Goal: Task Accomplishment & Management: Complete application form

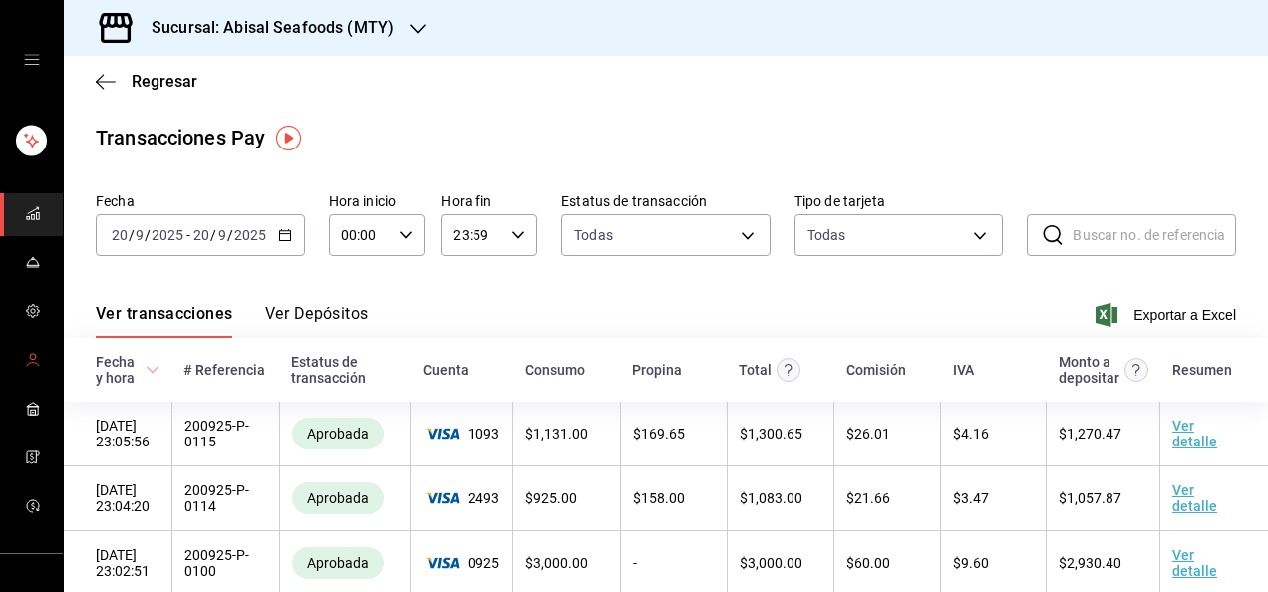
click at [30, 359] on icon "mailbox folders" at bounding box center [33, 360] width 16 height 16
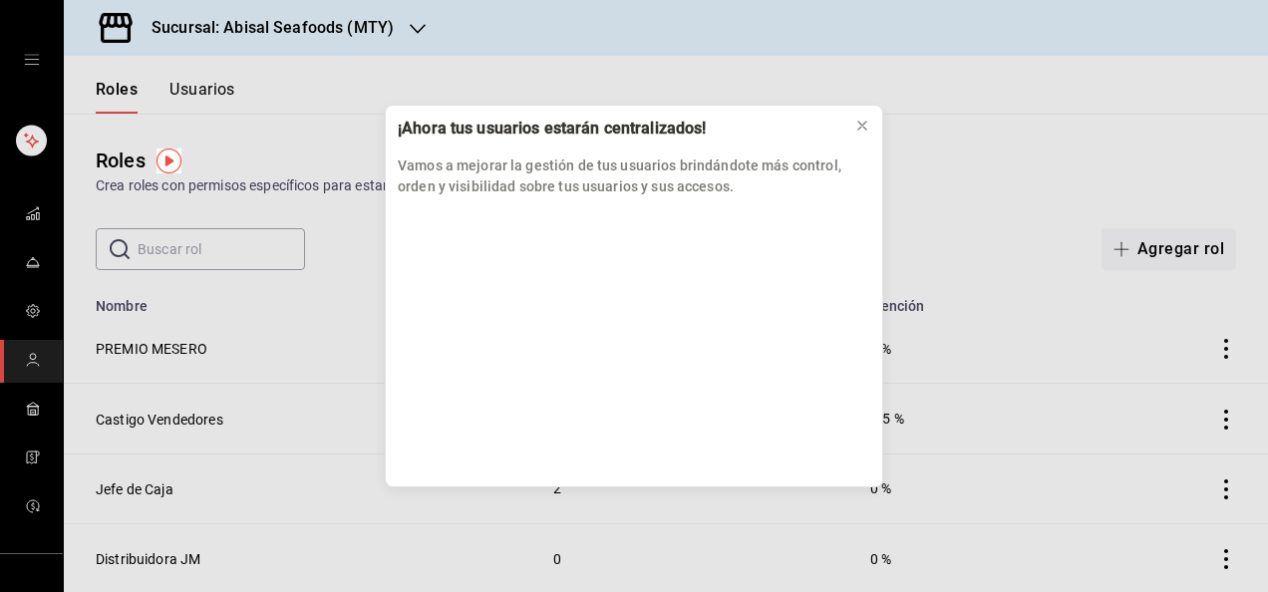
click at [201, 69] on div "¡Ahora tus usuarios estarán centralizados! Vamos a mejorar la gestión de tus us…" at bounding box center [634, 296] width 1268 height 592
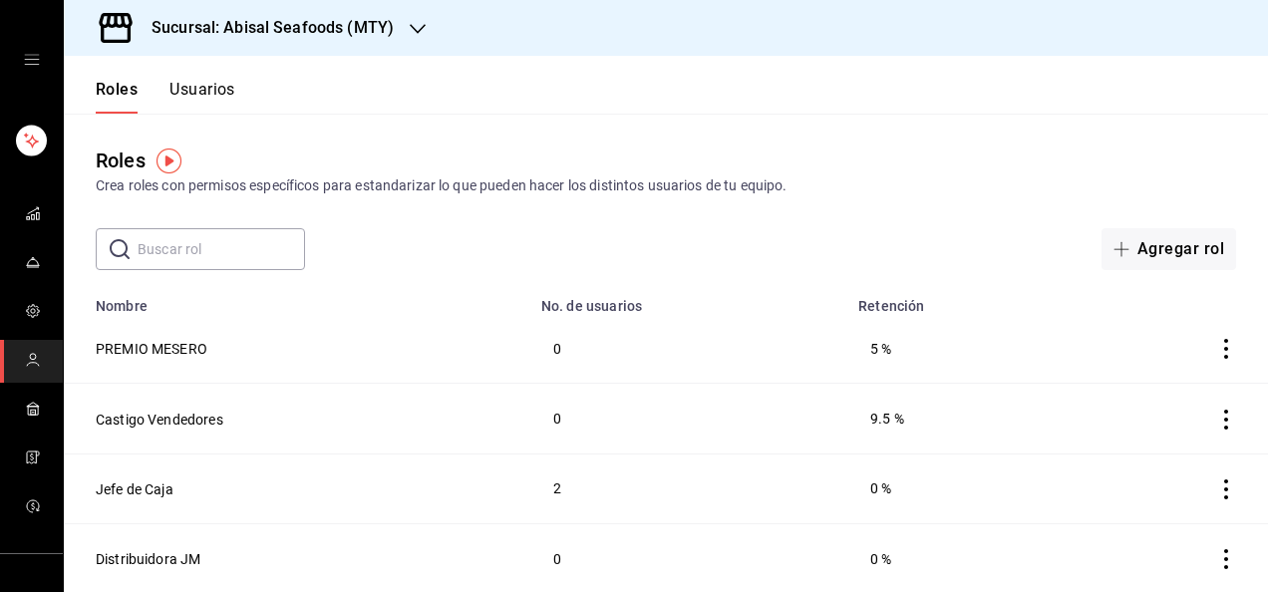
click at [227, 92] on button "Usuarios" at bounding box center [203, 97] width 66 height 34
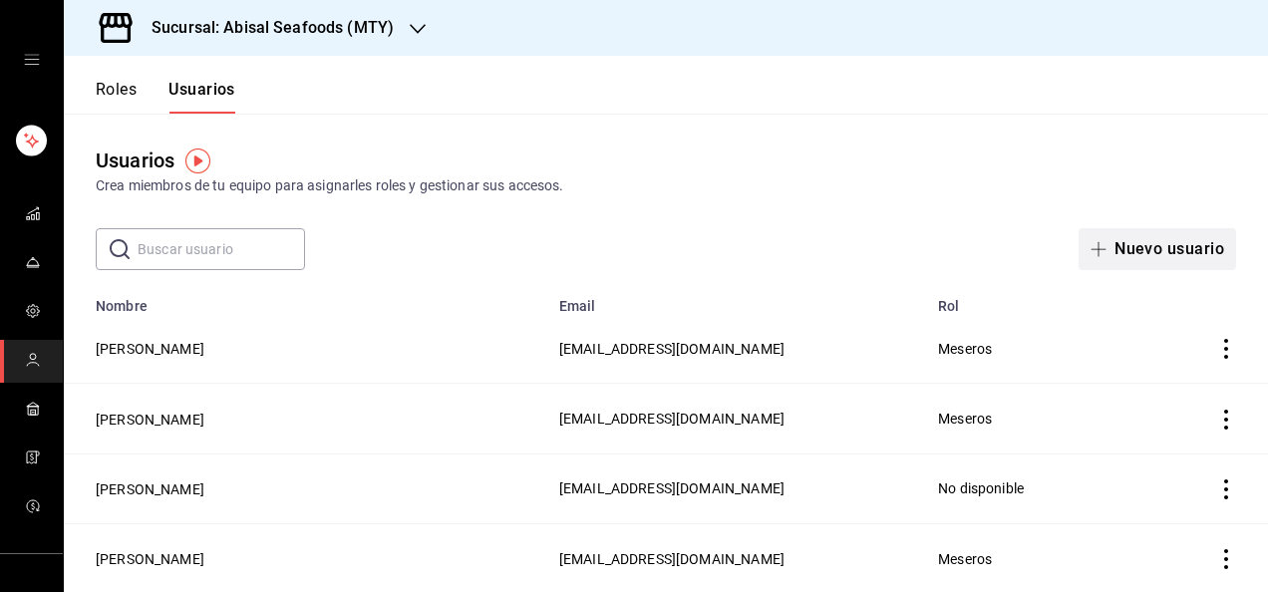
click at [1119, 255] on button "Nuevo usuario" at bounding box center [1158, 249] width 158 height 42
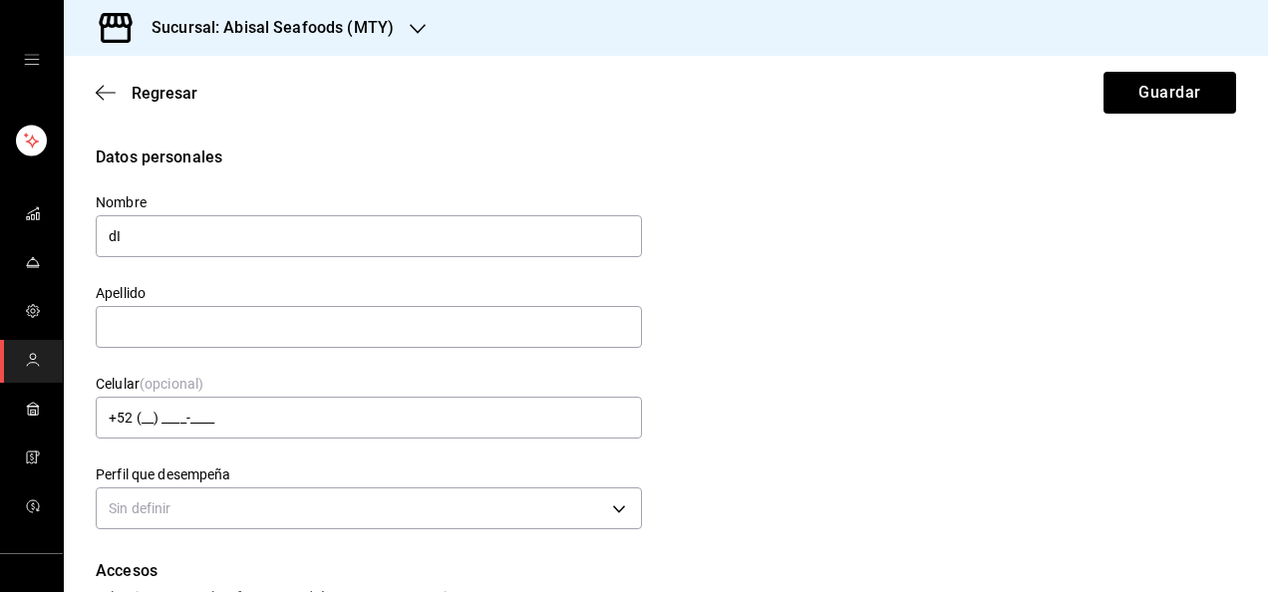
type input "d"
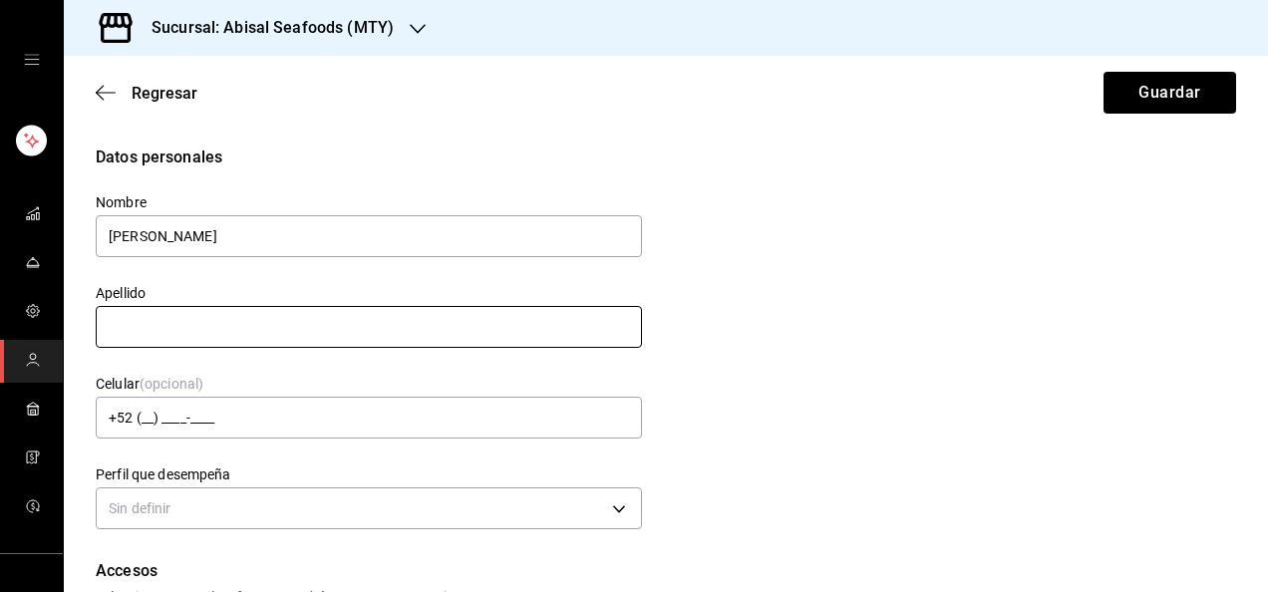
type input "[PERSON_NAME]"
click at [456, 325] on input "text" at bounding box center [369, 327] width 546 height 42
type input "[PERSON_NAME]"
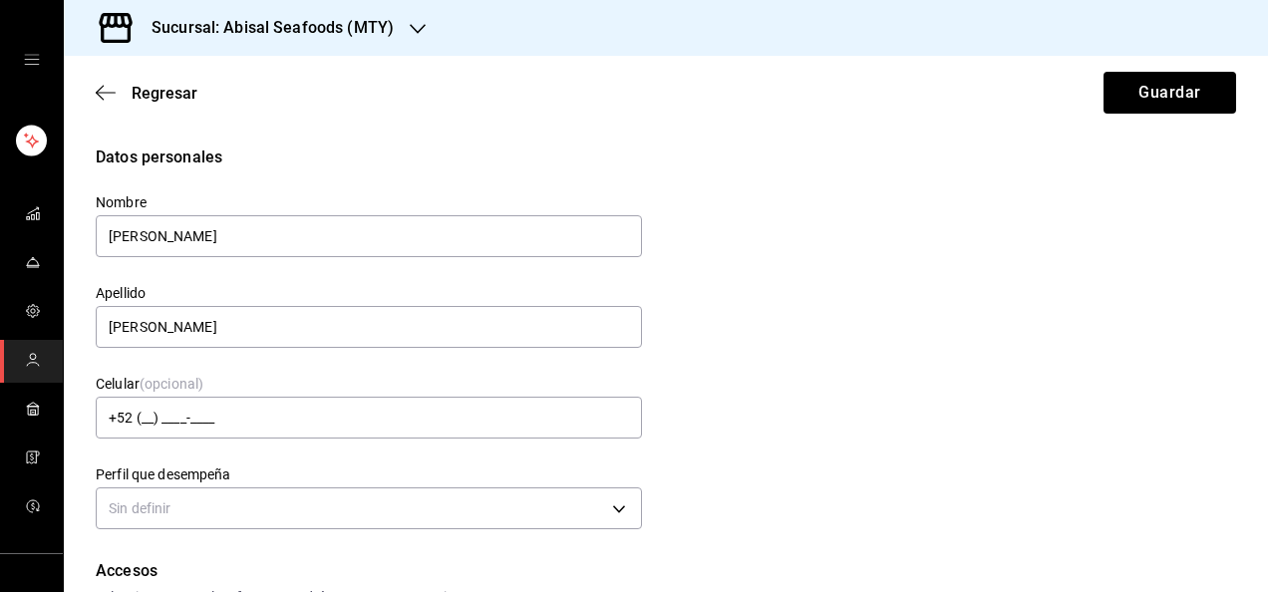
click at [805, 301] on div "Datos personales Nombre [PERSON_NAME] Apellido [PERSON_NAME] Celular (opcional)…" at bounding box center [666, 341] width 1141 height 390
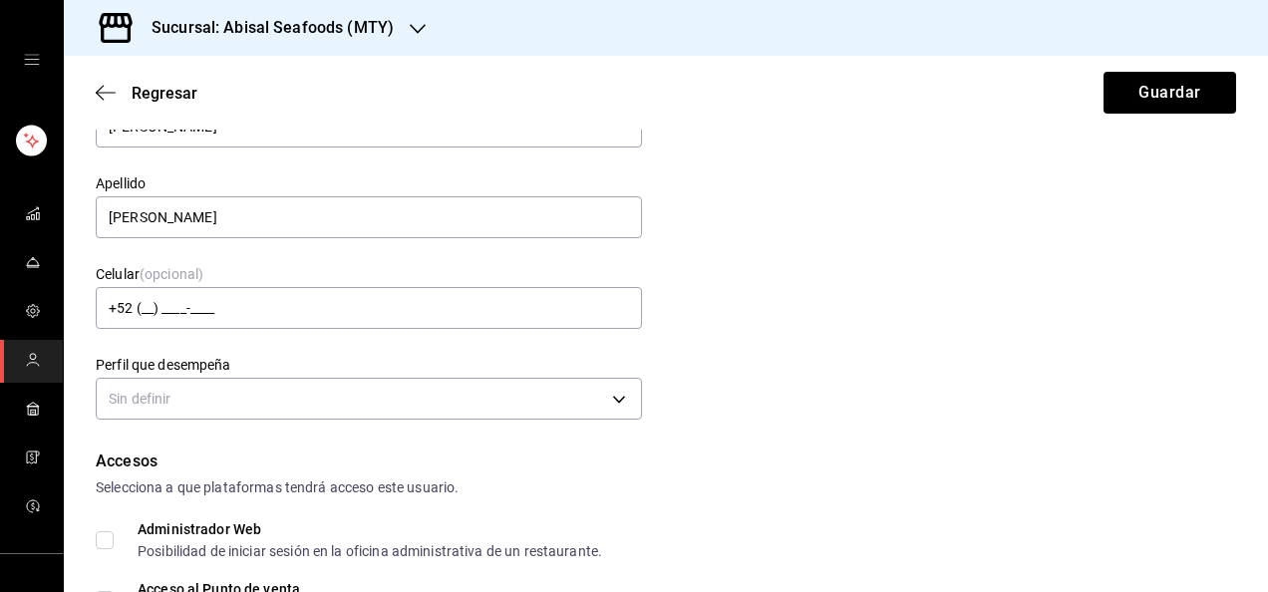
scroll to position [160, 0]
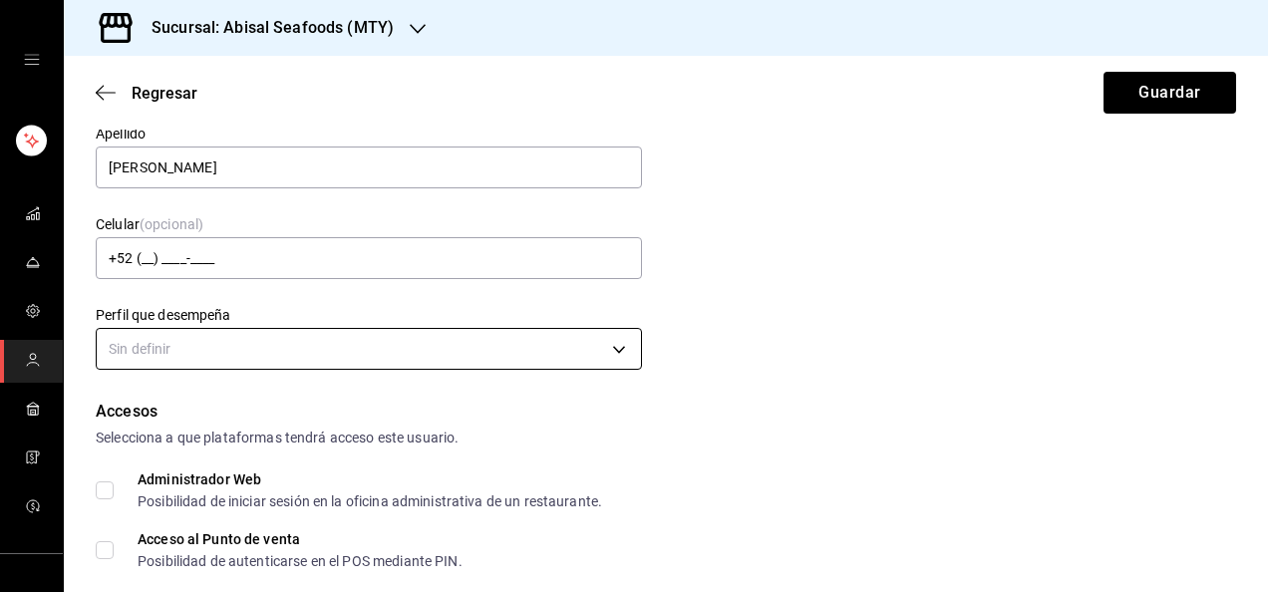
click at [616, 341] on body "Sucursal: Abisal Seafoods (MTY) Regresar Guardar Datos personales Nombre [PERSO…" at bounding box center [634, 296] width 1268 height 592
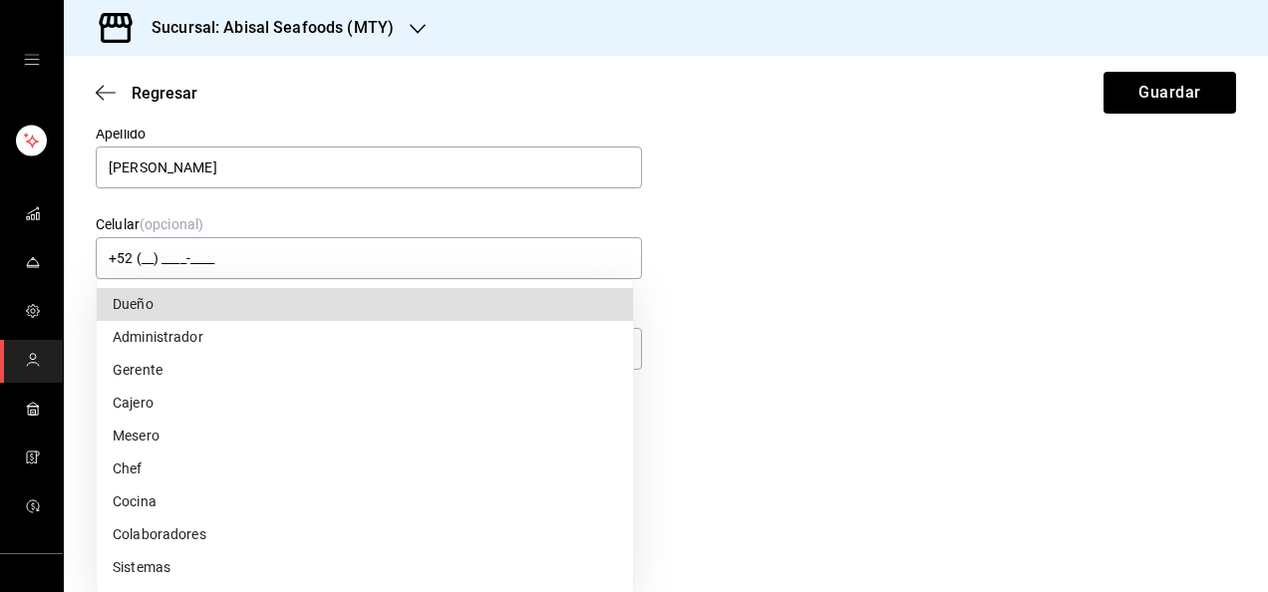
click at [420, 513] on li "Cocina" at bounding box center [365, 502] width 536 height 33
type input "KITCHEN"
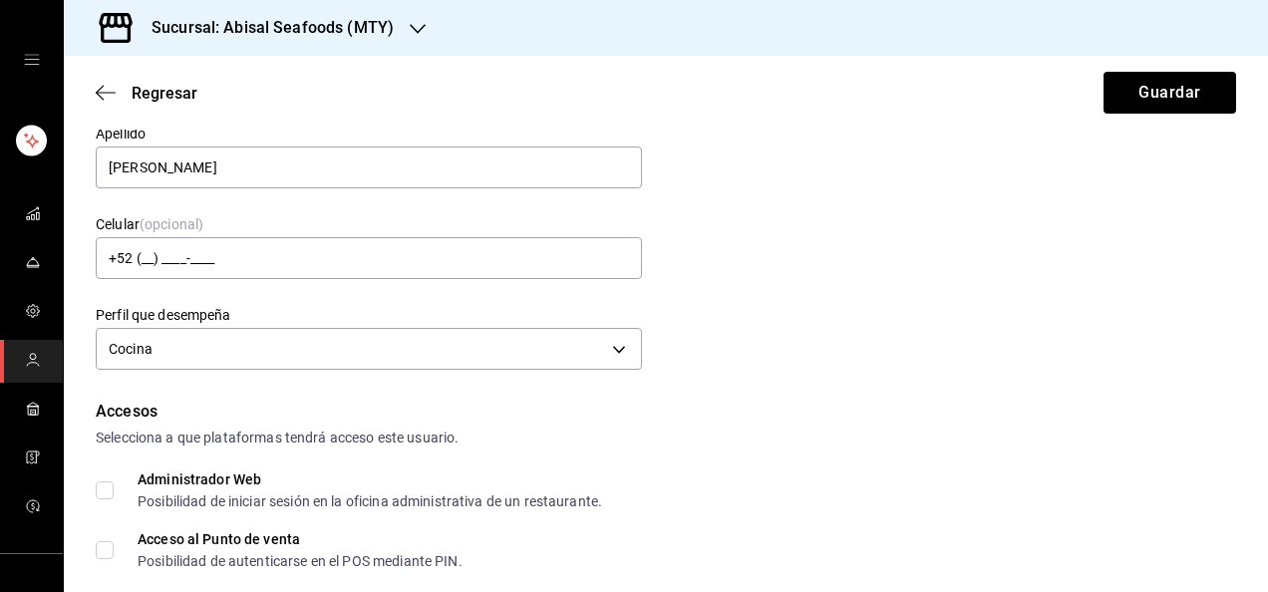
click at [708, 444] on div "Selecciona a que plataformas tendrá acceso este usuario." at bounding box center [666, 438] width 1141 height 21
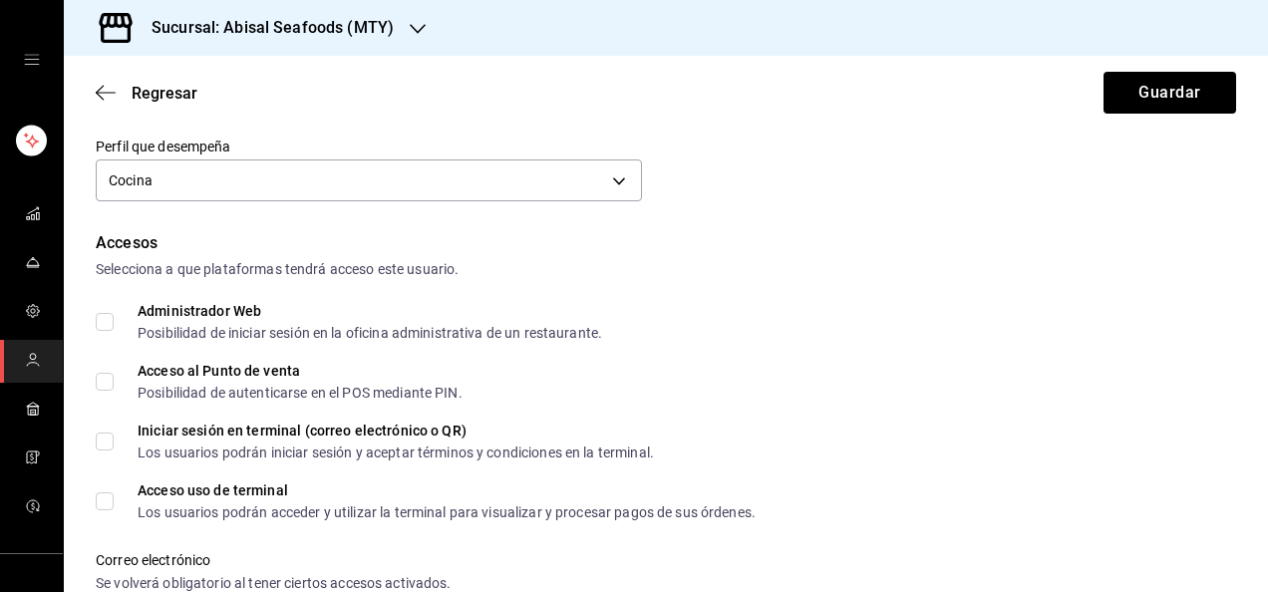
scroll to position [359, 0]
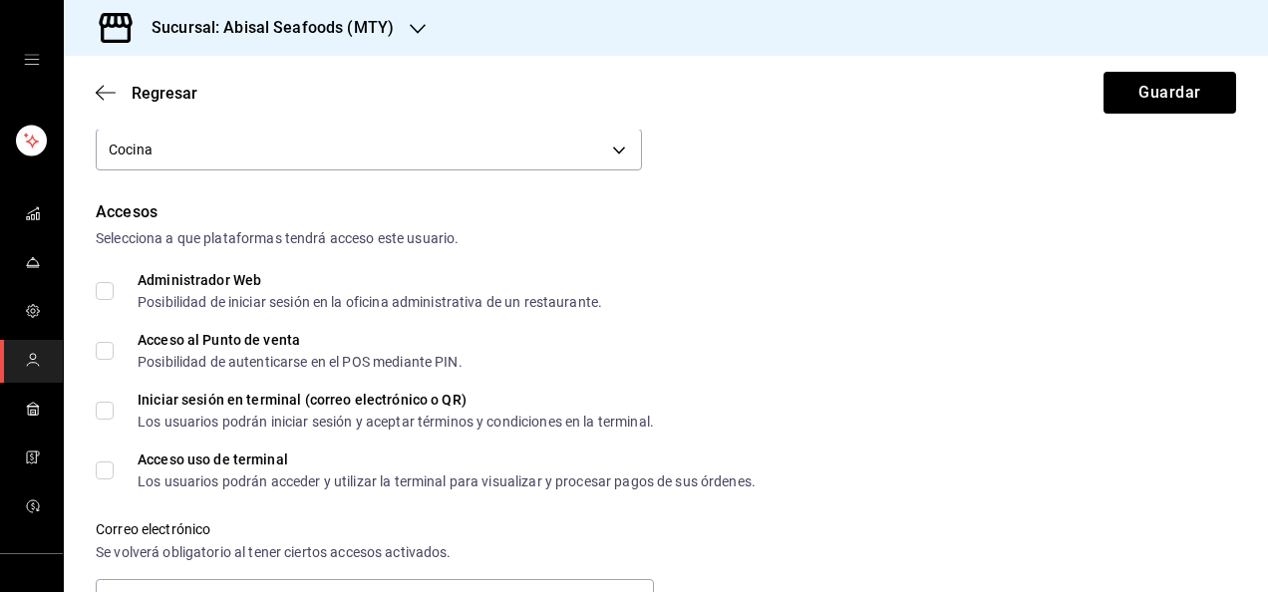
click at [106, 355] on input "Acceso al Punto de venta Posibilidad de autenticarse en el POS mediante PIN." at bounding box center [105, 351] width 18 height 18
checkbox input "true"
click at [773, 321] on div "Accesos Selecciona a que plataformas tendrá acceso este usuario. Administrador …" at bounding box center [666, 488] width 1141 height 577
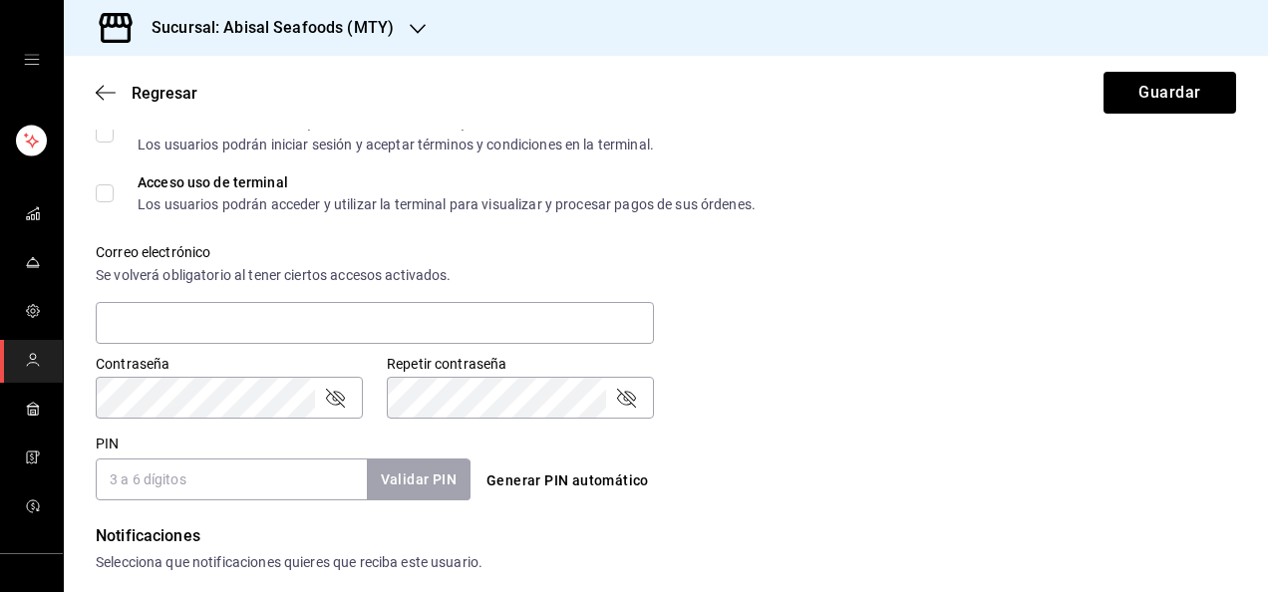
scroll to position [638, 0]
click at [209, 465] on input "PIN" at bounding box center [231, 478] width 271 height 42
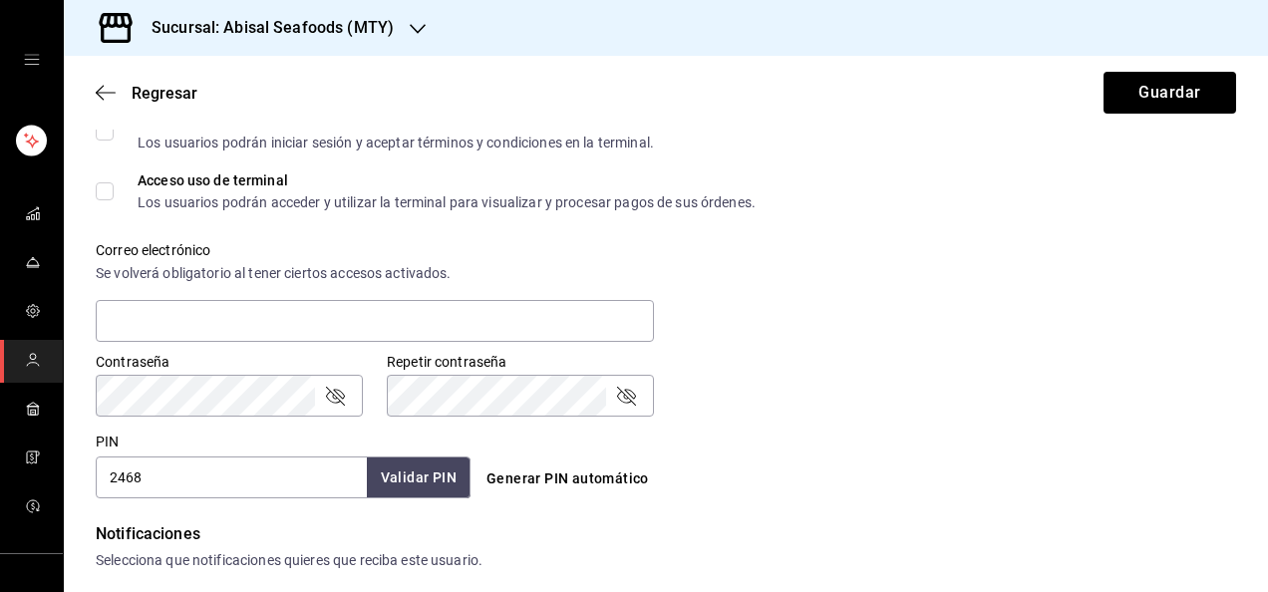
type input "2468"
click at [401, 485] on button "Validar PIN" at bounding box center [418, 478] width 106 height 43
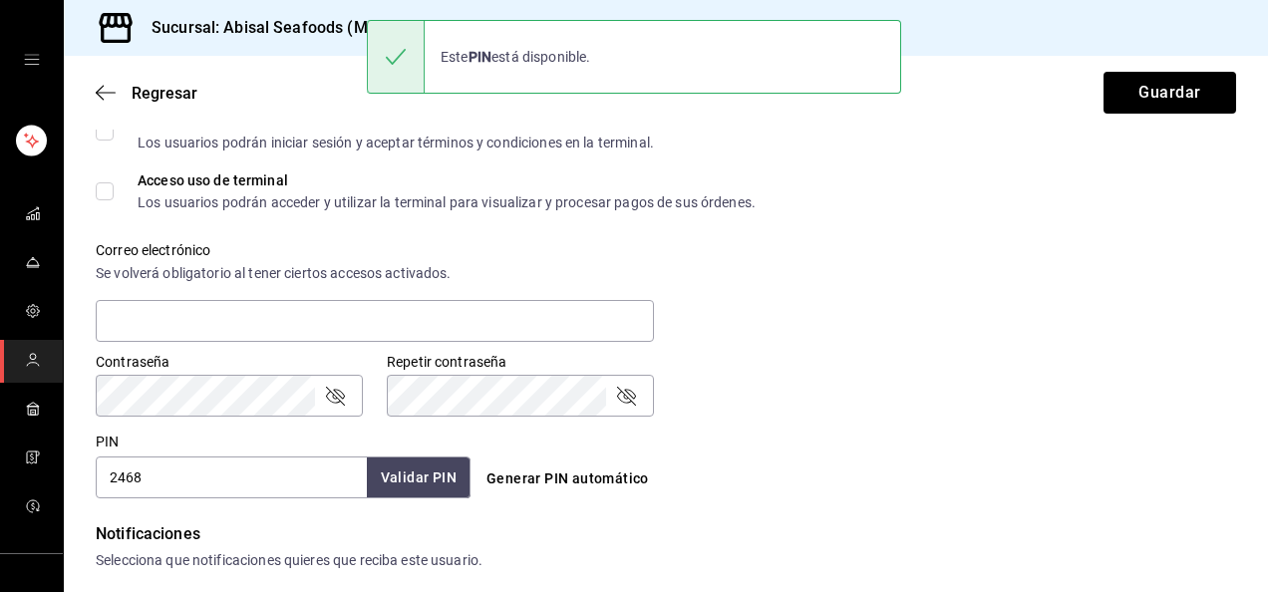
click at [799, 492] on div "Generar PIN automático" at bounding box center [666, 479] width 375 height 37
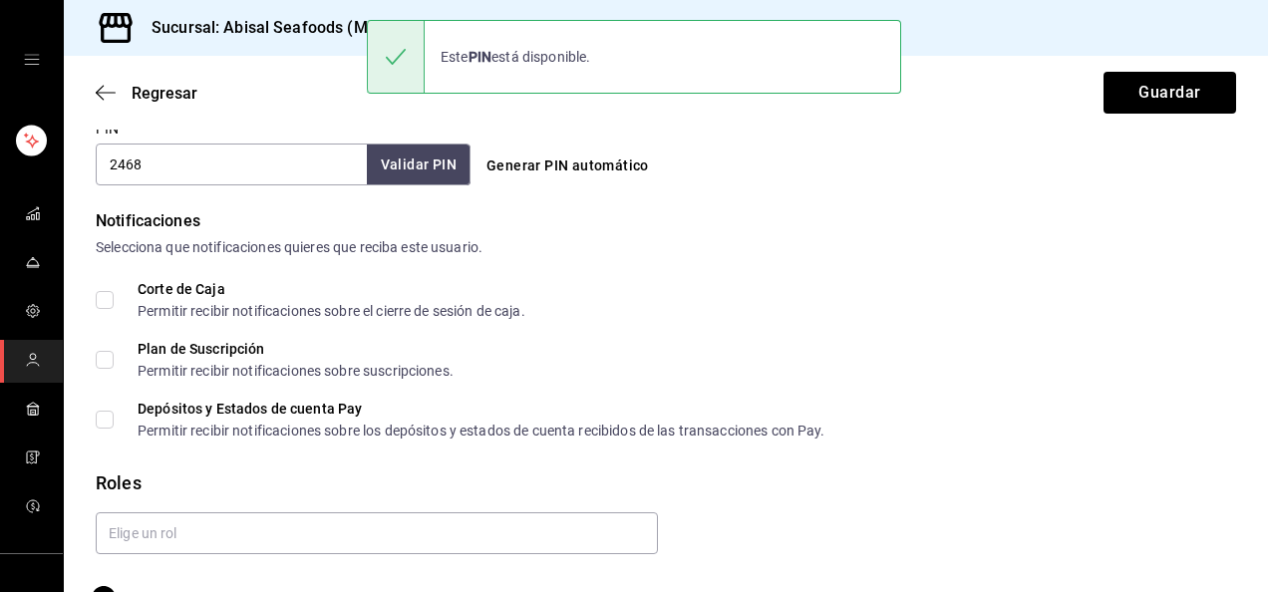
scroll to position [997, 0]
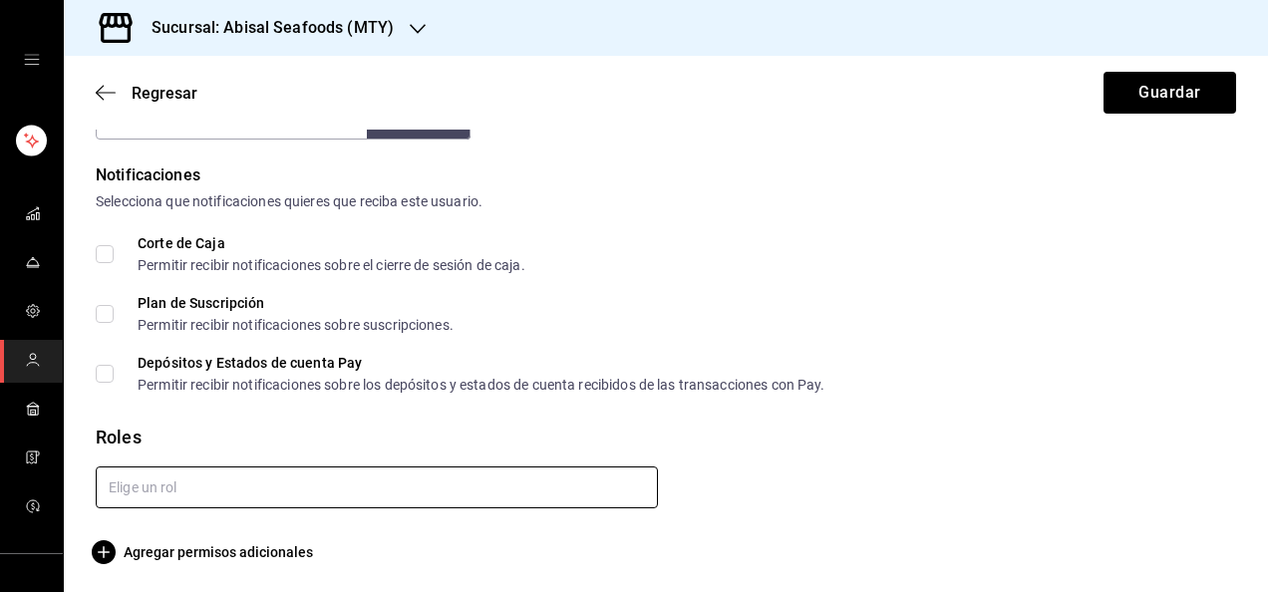
click at [429, 503] on input "text" at bounding box center [377, 488] width 562 height 42
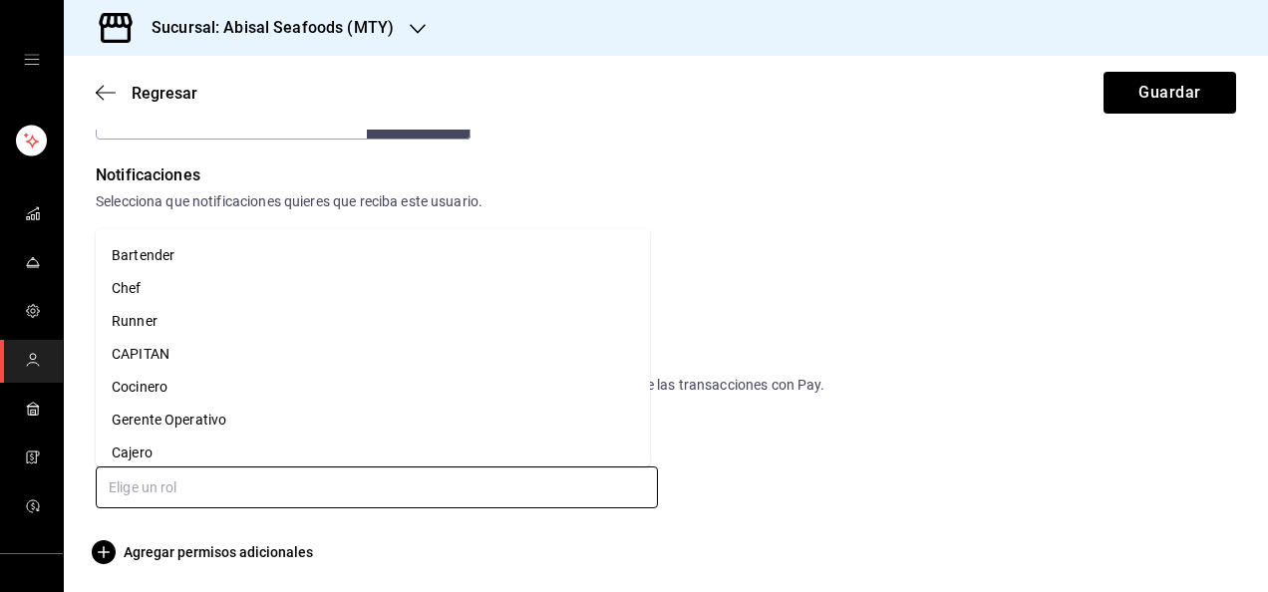
scroll to position [319, 0]
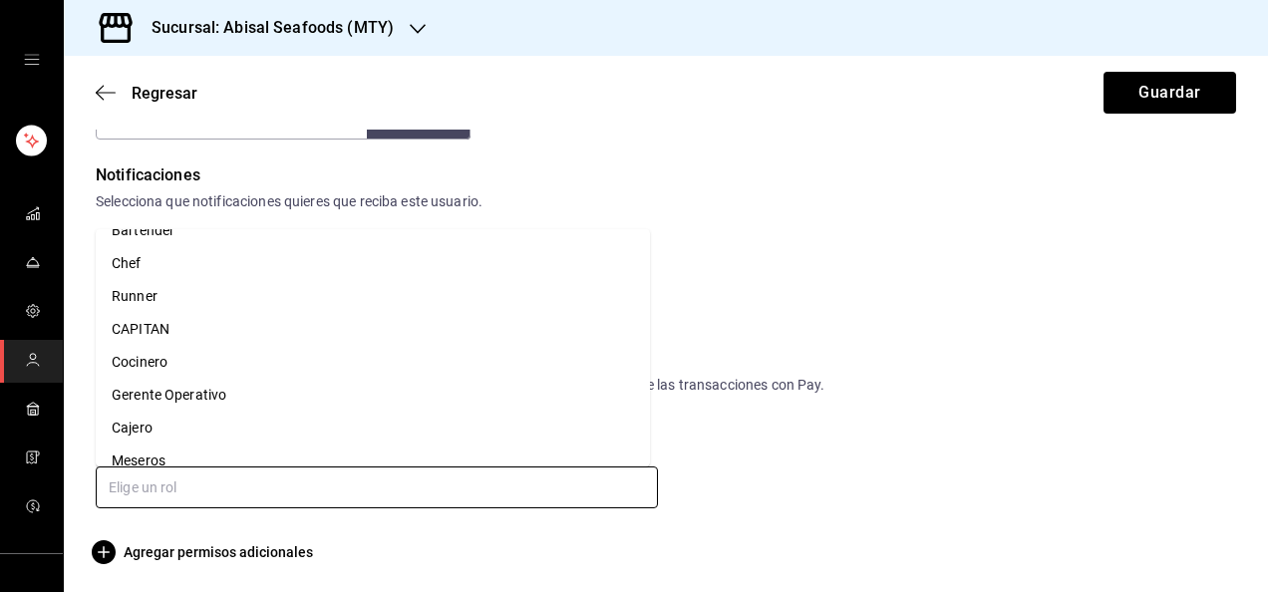
click at [379, 367] on li "Cocinero" at bounding box center [373, 362] width 554 height 33
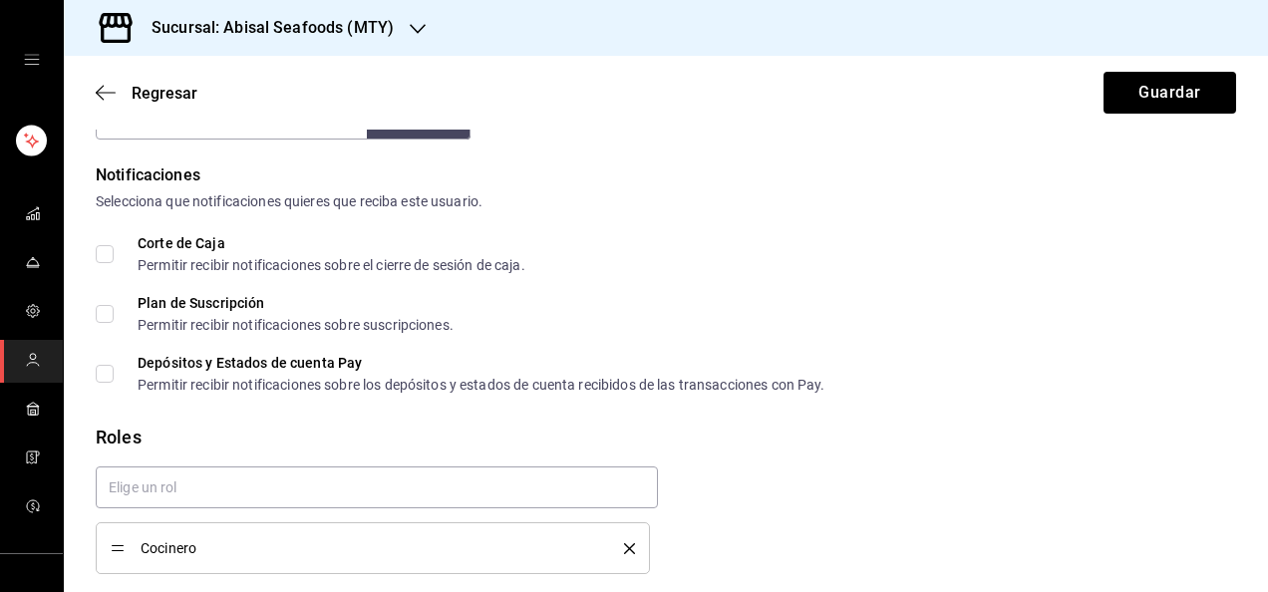
click at [952, 326] on div "Plan de Suscripción Permitir recibir notificaciones sobre suscripciones." at bounding box center [666, 314] width 1141 height 36
click at [1135, 101] on button "Guardar" at bounding box center [1170, 93] width 133 height 42
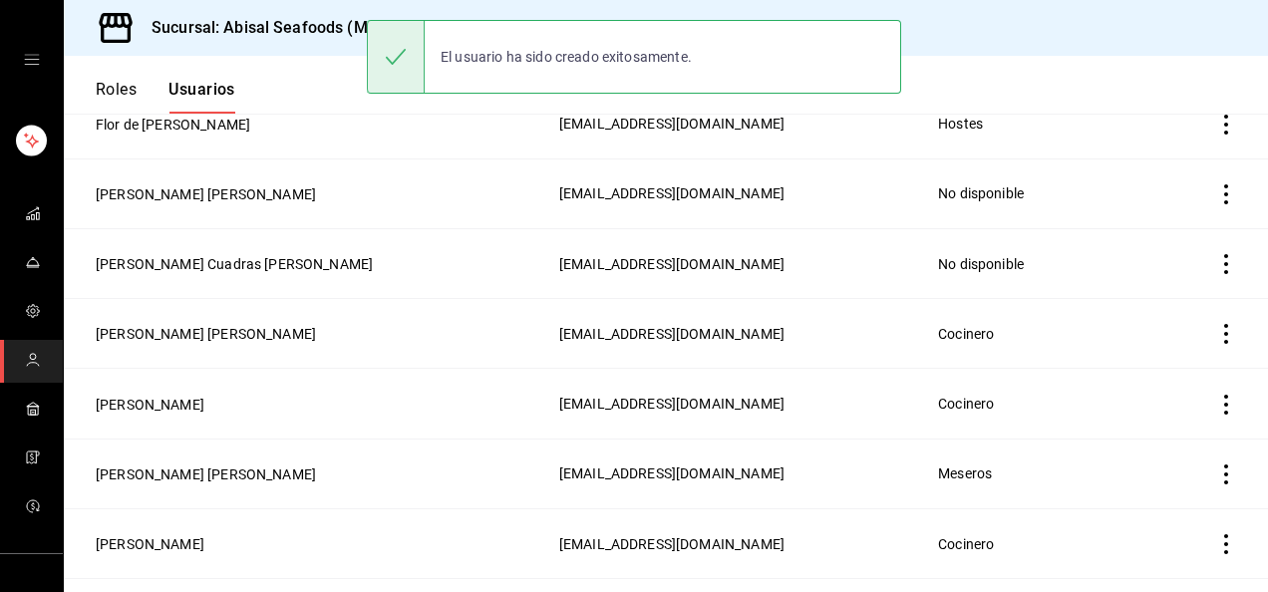
scroll to position [1067, 0]
click at [881, 214] on td "[EMAIL_ADDRESS][DOMAIN_NAME]" at bounding box center [736, 193] width 379 height 70
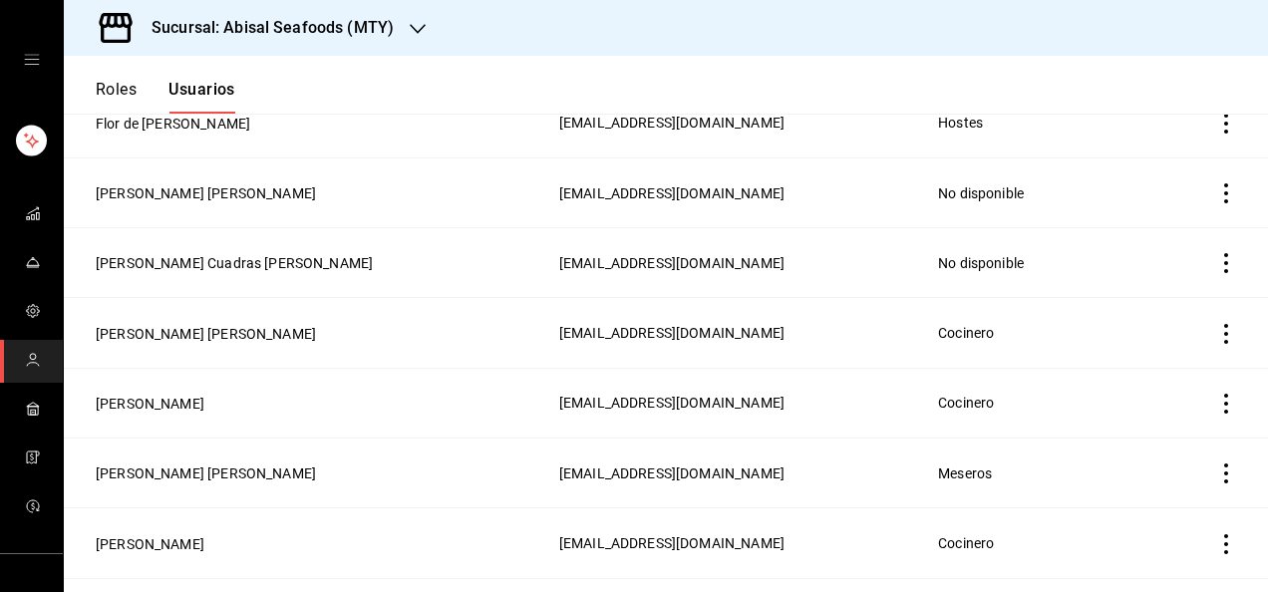
click at [110, 88] on button "Roles" at bounding box center [116, 97] width 41 height 34
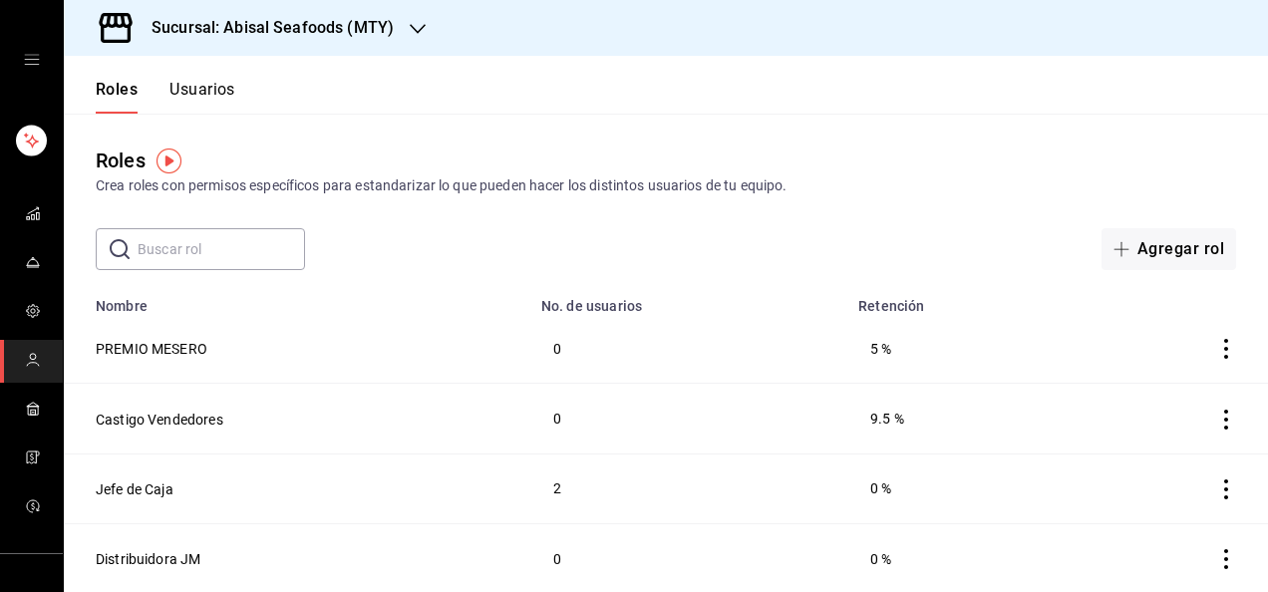
click at [408, 255] on div "​ ​ Agregar rol" at bounding box center [666, 249] width 1205 height 42
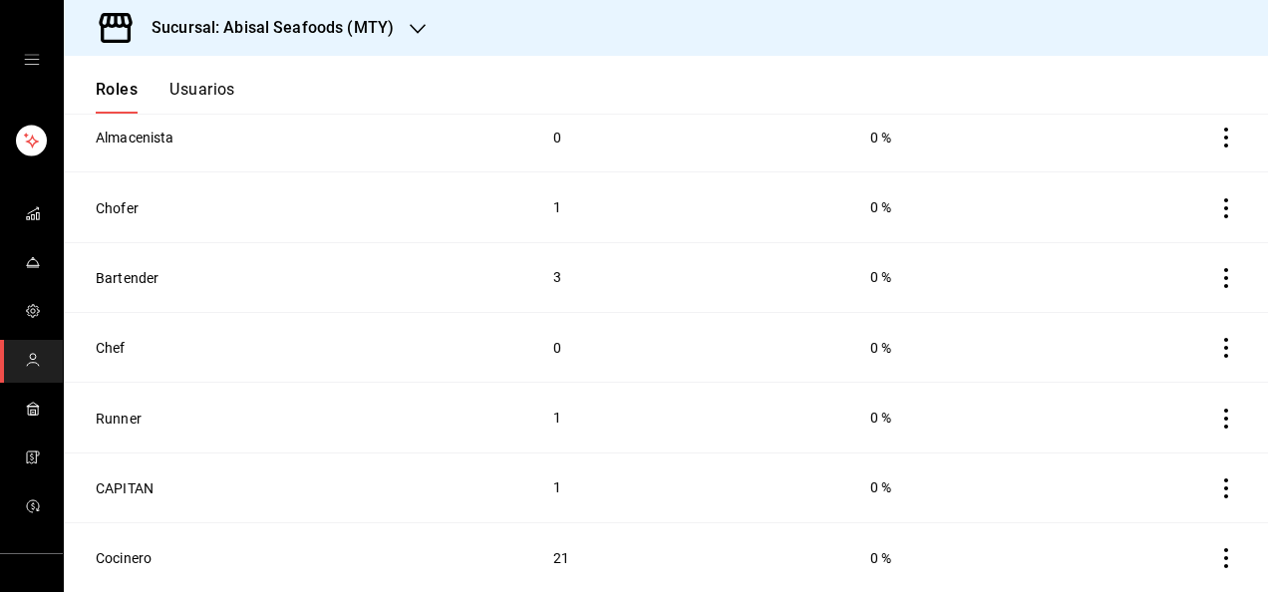
scroll to position [678, 0]
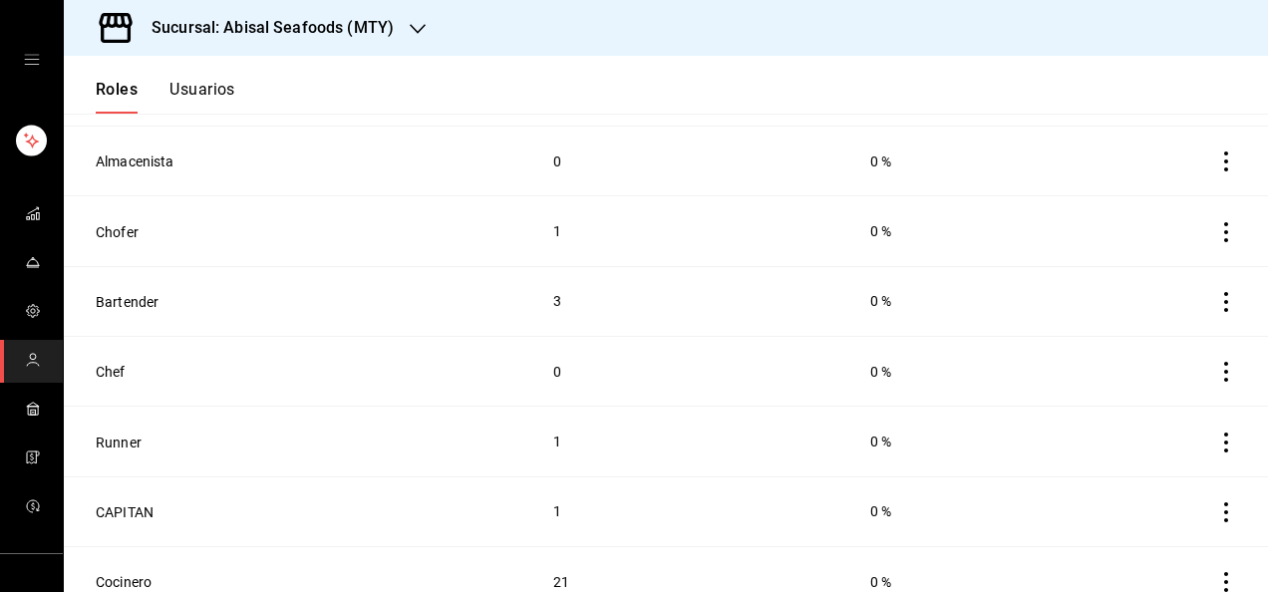
click at [224, 96] on button "Usuarios" at bounding box center [203, 97] width 66 height 34
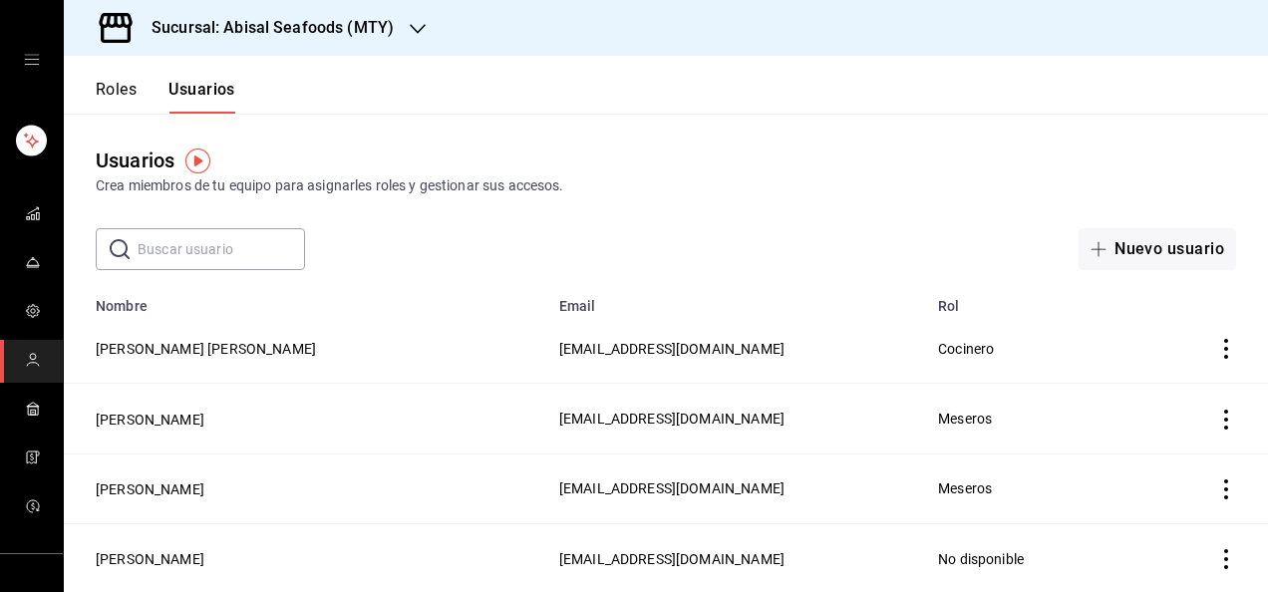
click at [641, 172] on div "Usuarios Crea miembros de tu equipo para asignarles roles y gestionar sus acces…" at bounding box center [666, 171] width 1205 height 51
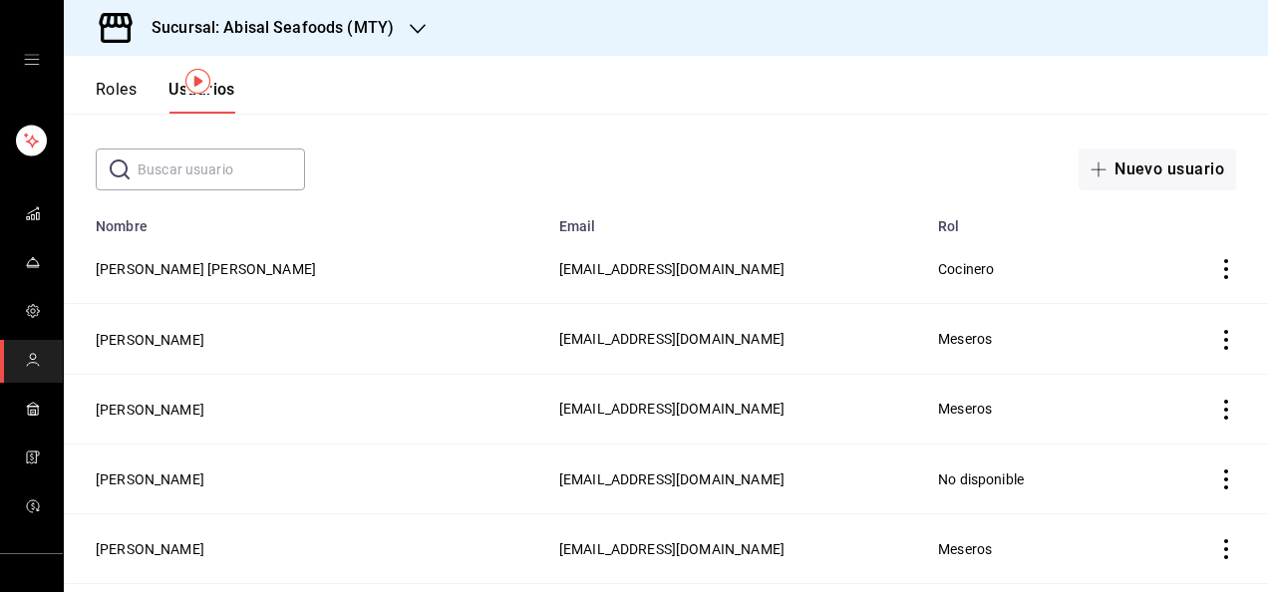
click at [235, 175] on input "text" at bounding box center [222, 170] width 168 height 40
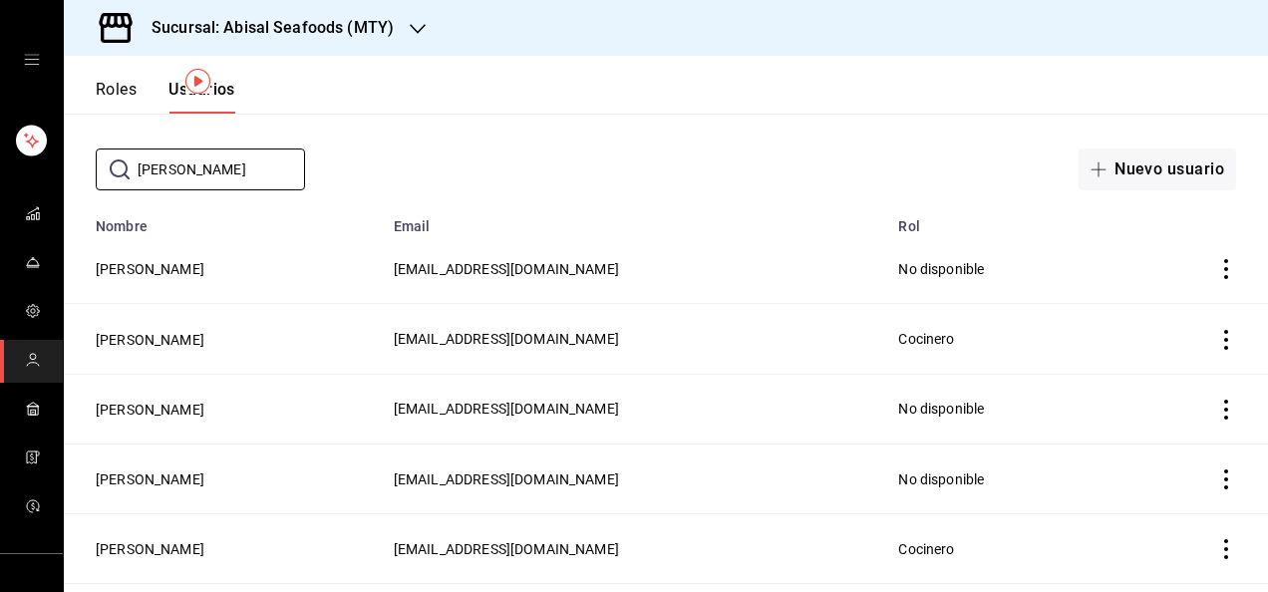
type input "[PERSON_NAME]"
click at [391, 152] on div "​ [PERSON_NAME] ​ Nuevo usuario" at bounding box center [666, 170] width 1205 height 42
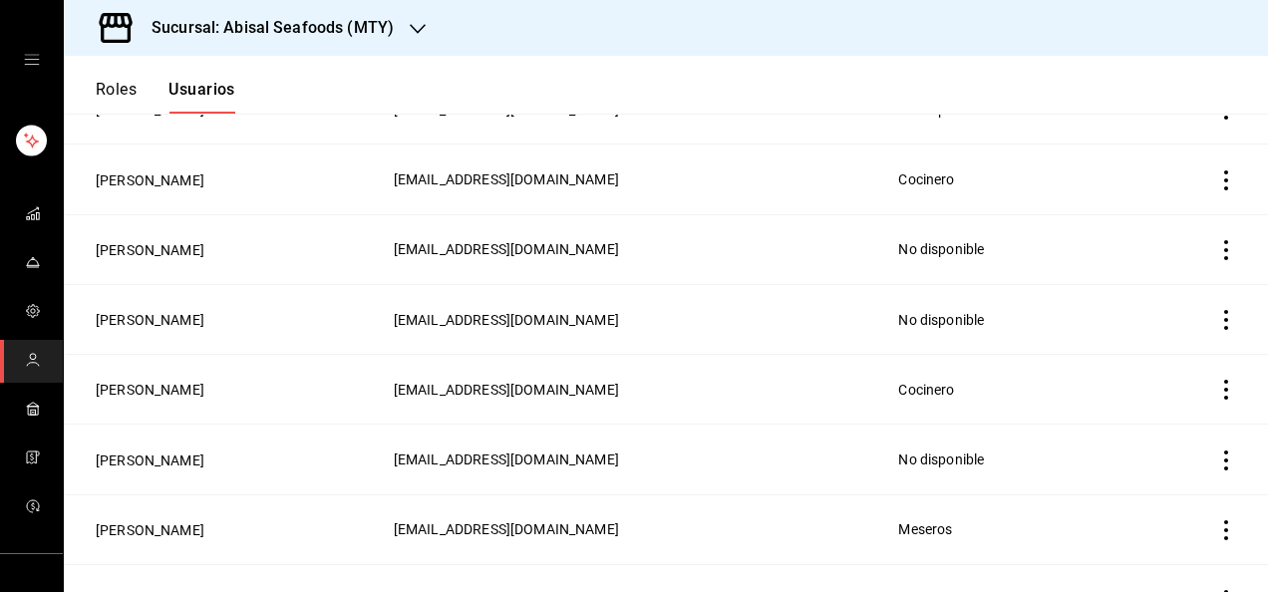
scroll to position [277, 0]
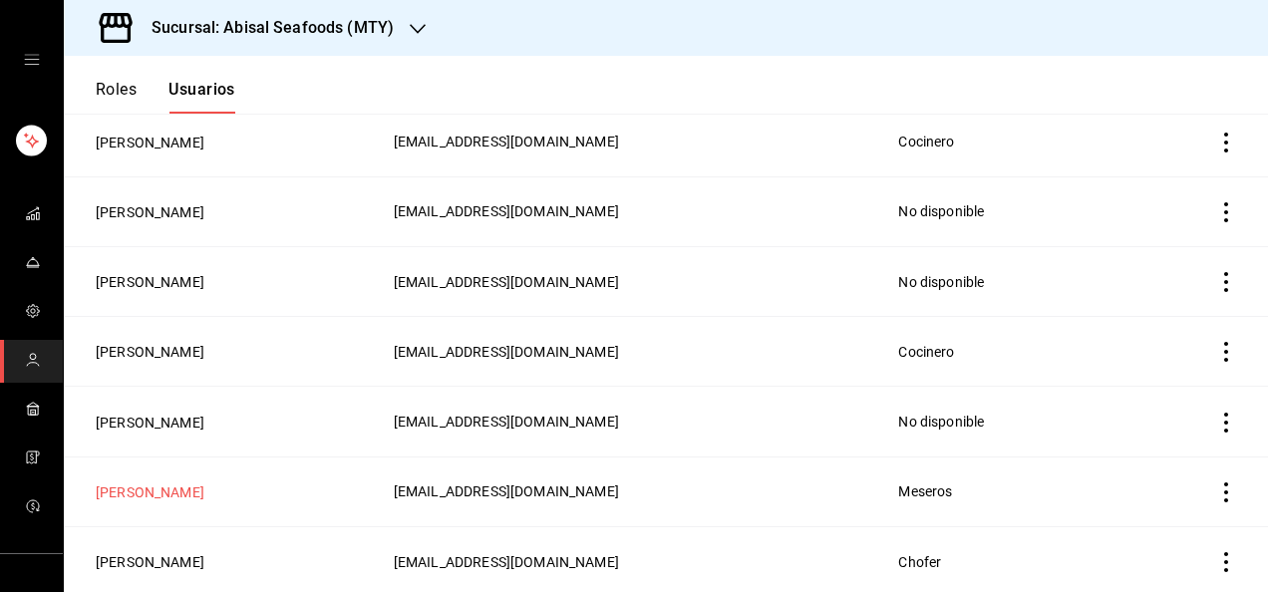
click at [204, 491] on button "[PERSON_NAME]" at bounding box center [150, 493] width 109 height 20
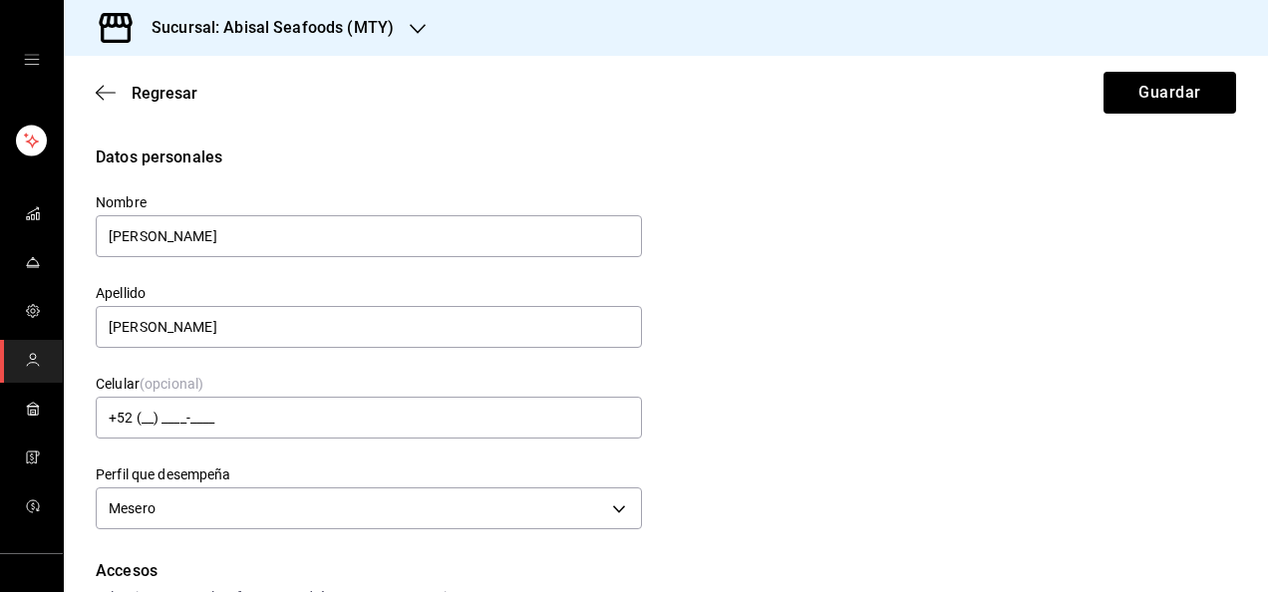
click at [842, 341] on div "Datos personales Nombre [PERSON_NAME] Apellido [PERSON_NAME] Celular (opcional)…" at bounding box center [666, 341] width 1141 height 390
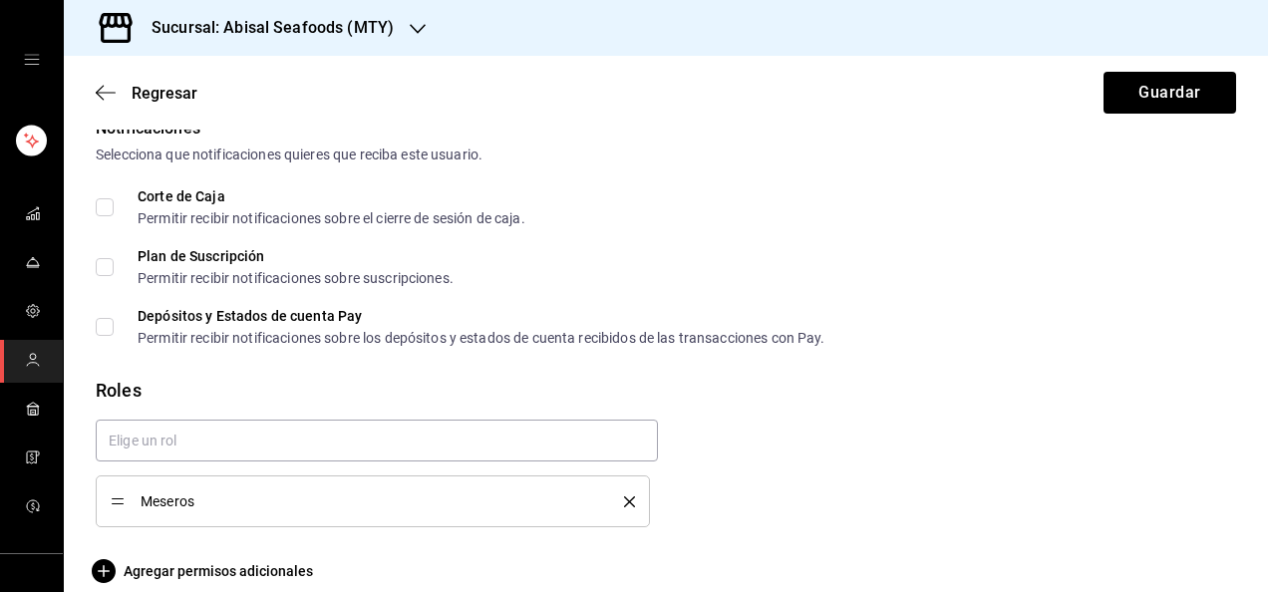
scroll to position [1066, 0]
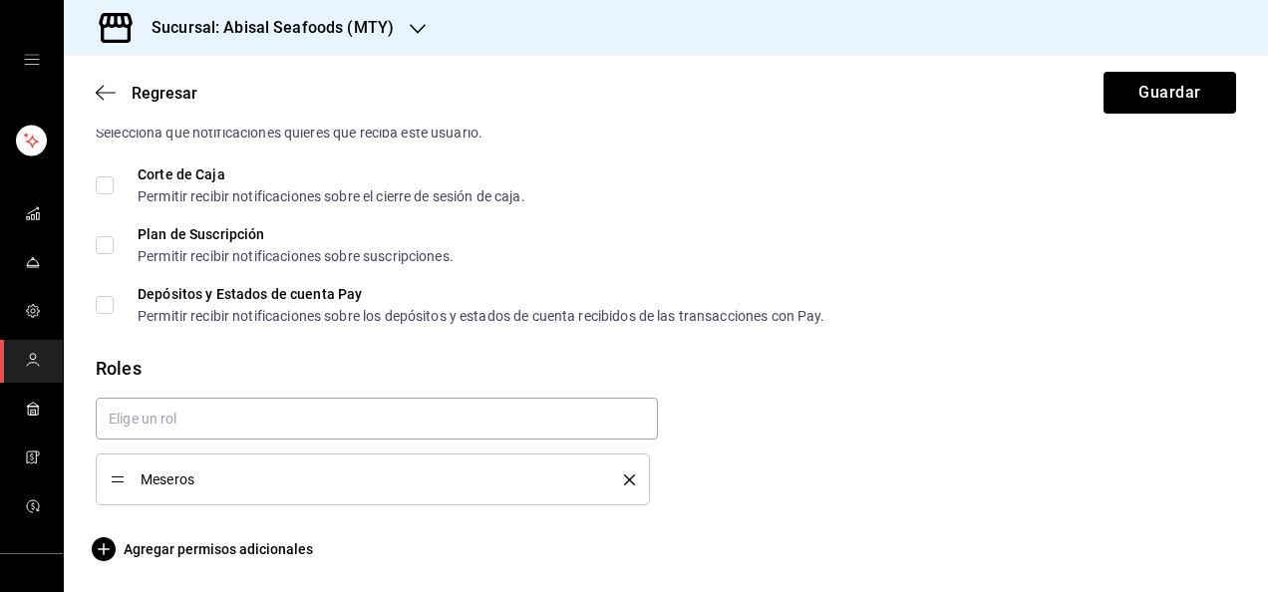
click at [626, 480] on icon "delete" at bounding box center [629, 480] width 11 height 11
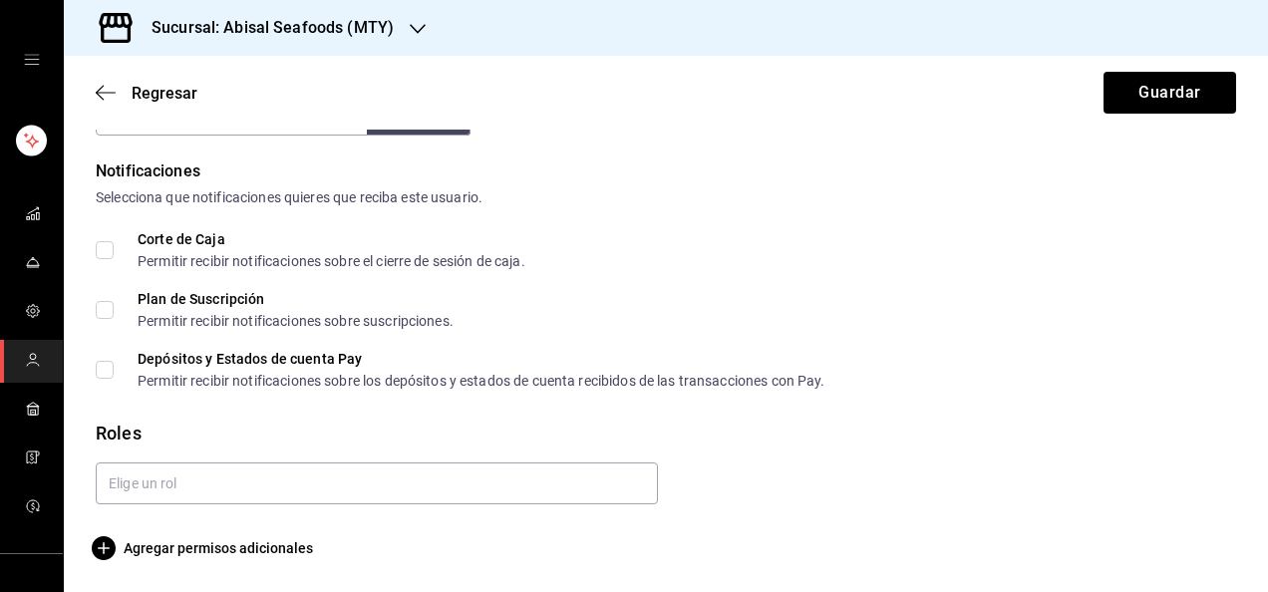
scroll to position [1001, 0]
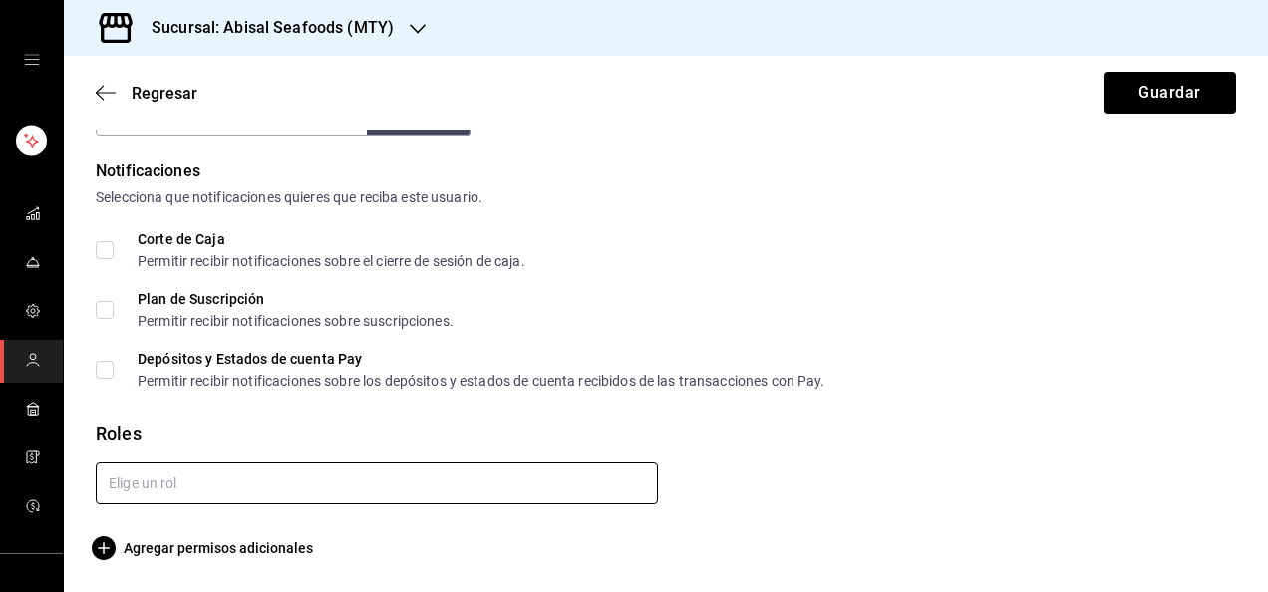
click at [525, 491] on input "text" at bounding box center [377, 484] width 562 height 42
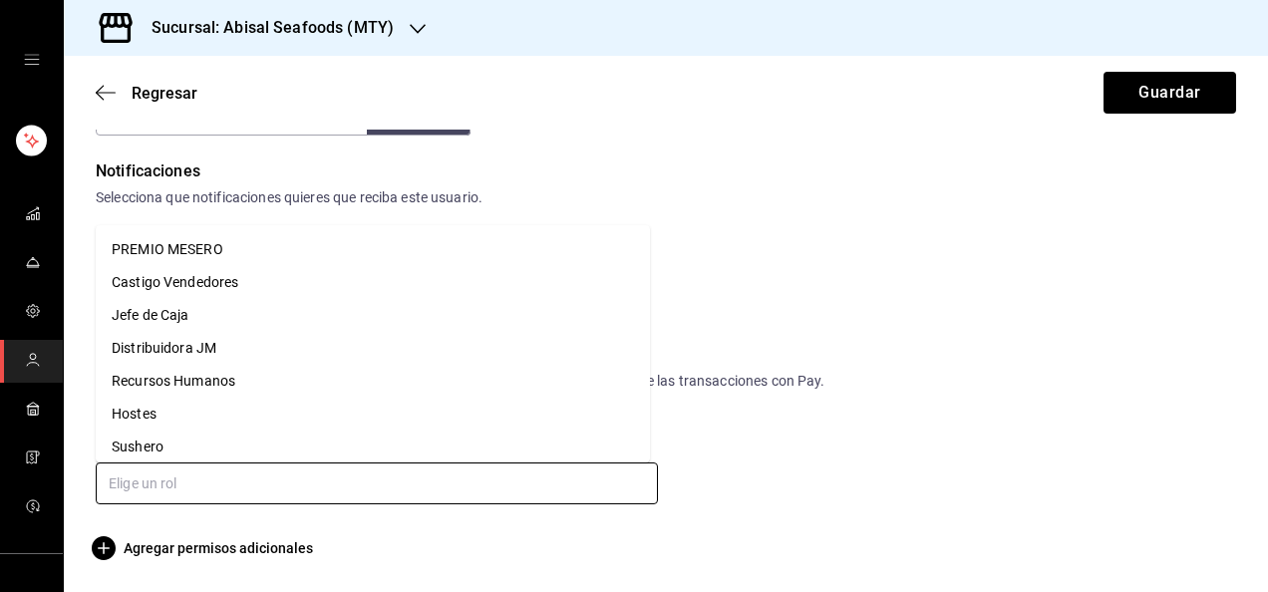
click at [294, 282] on li "Castigo Vendedores" at bounding box center [373, 282] width 554 height 33
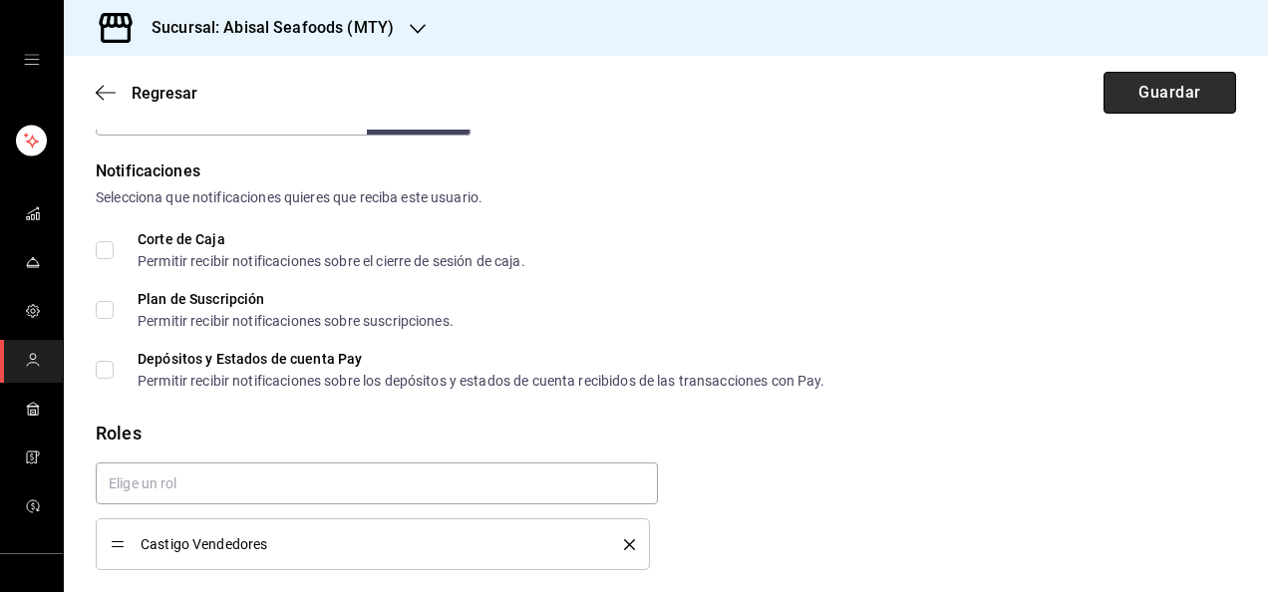
click at [1145, 85] on button "Guardar" at bounding box center [1170, 93] width 133 height 42
